Goal: Transaction & Acquisition: Purchase product/service

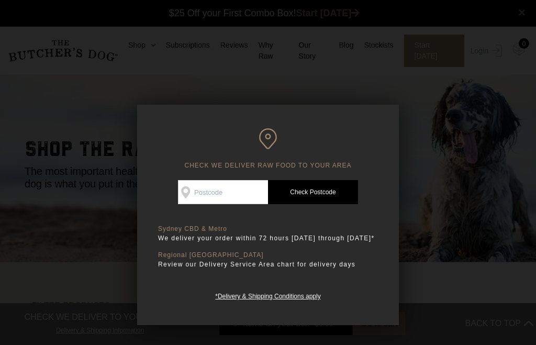
click at [220, 196] on input "Check Availability At" at bounding box center [223, 192] width 90 height 24
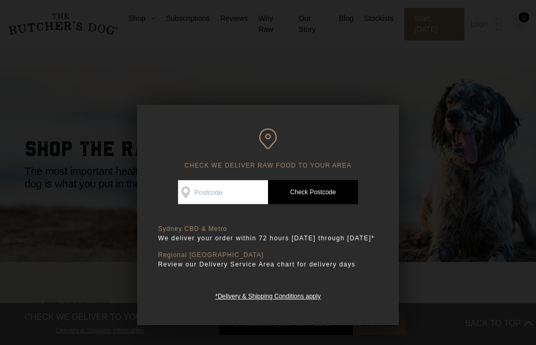
click at [215, 290] on link "*Delivery & Shipping Conditions apply" at bounding box center [267, 295] width 105 height 10
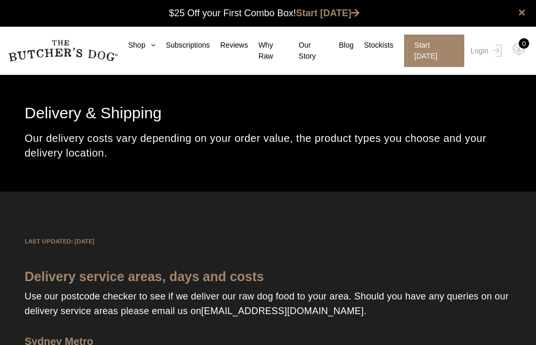
click at [141, 47] on link "Shop" at bounding box center [137, 45] width 38 height 11
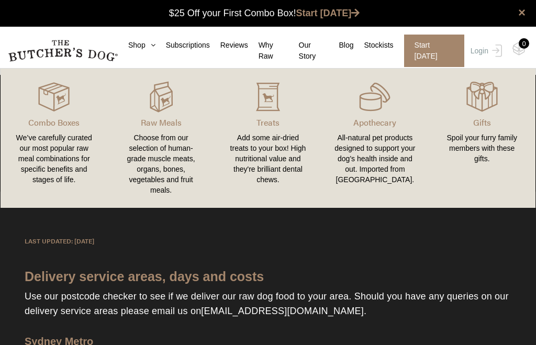
click at [266, 145] on div "Add some air-dried treats to your box! High nutritional value and they're brill…" at bounding box center [268, 158] width 82 height 52
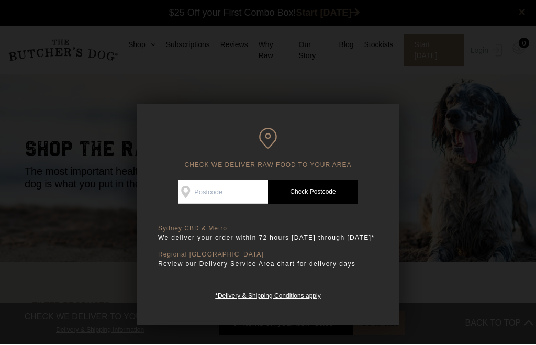
scroll to position [1, 0]
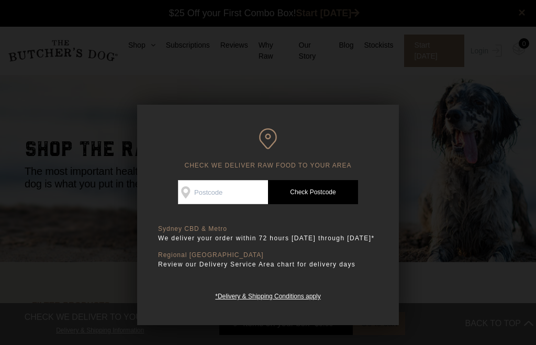
click at [219, 192] on input "Check Availability At" at bounding box center [223, 192] width 90 height 24
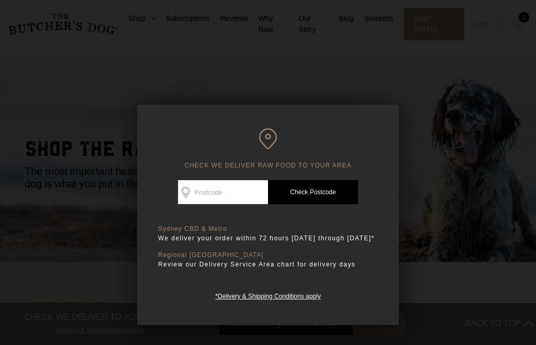
scroll to position [0, 0]
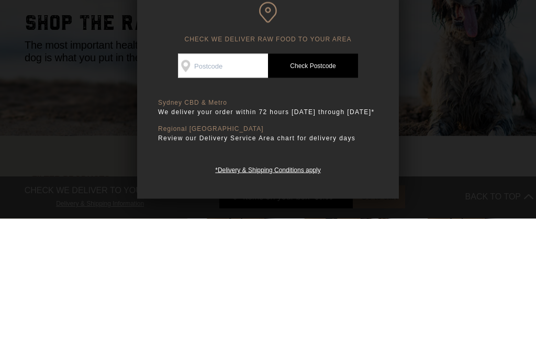
type input "2541"
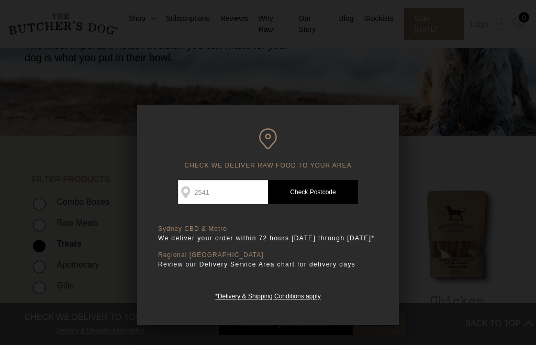
click at [313, 185] on link "Check Postcode" at bounding box center [313, 192] width 90 height 24
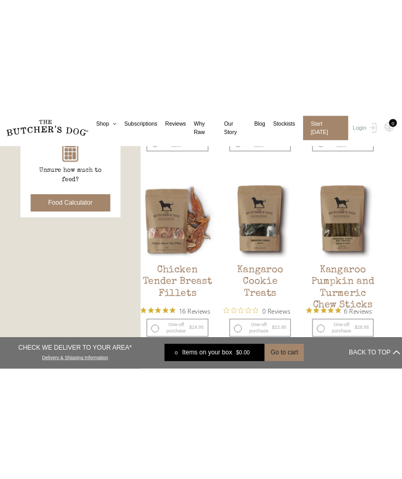
scroll to position [779, 0]
